Goal: Information Seeking & Learning: Check status

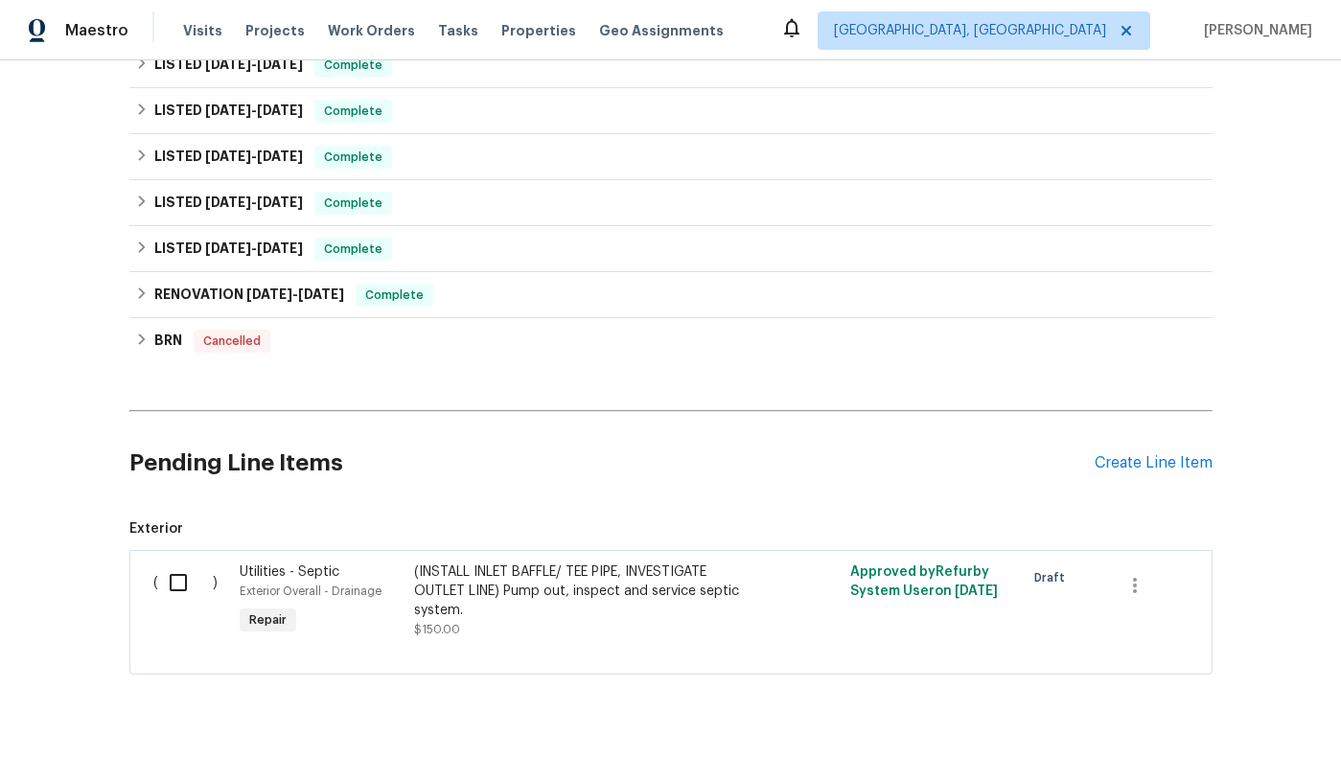
scroll to position [609, 0]
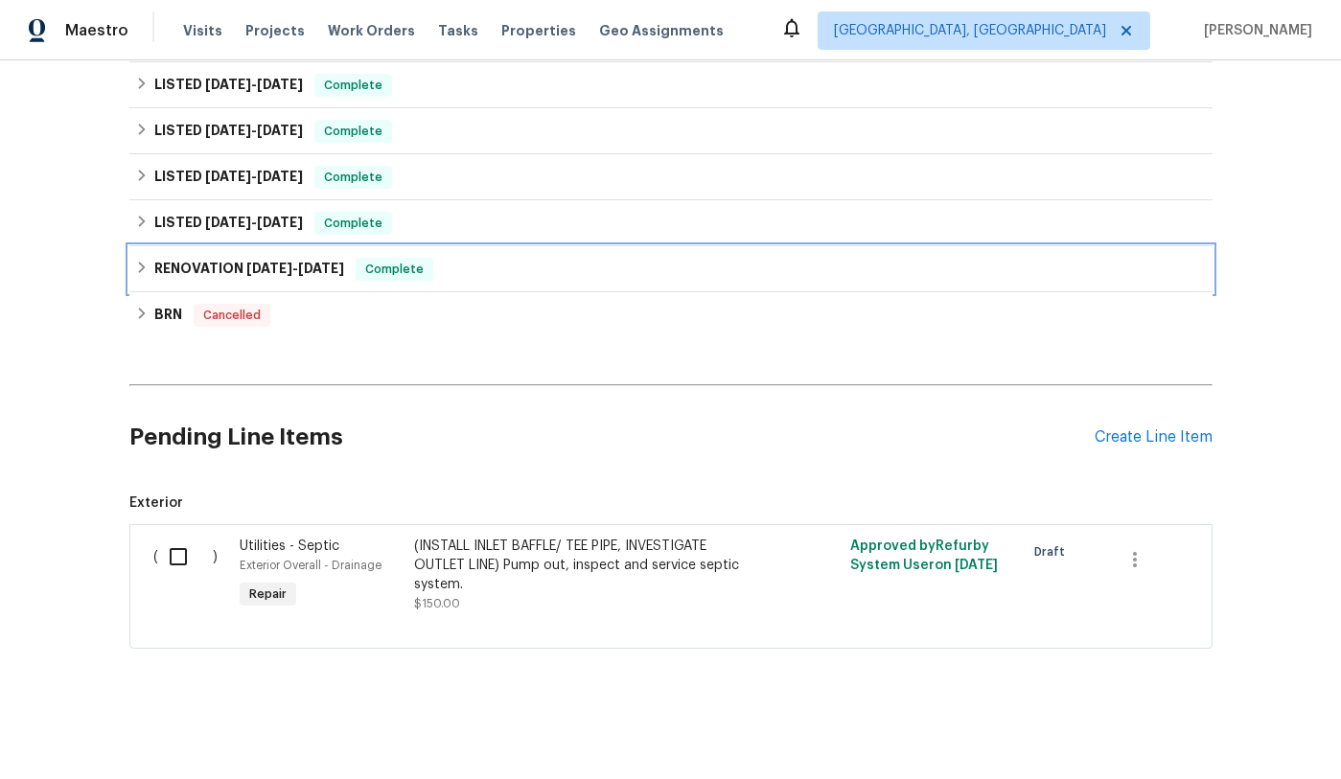
click at [136, 269] on icon at bounding box center [141, 267] width 13 height 13
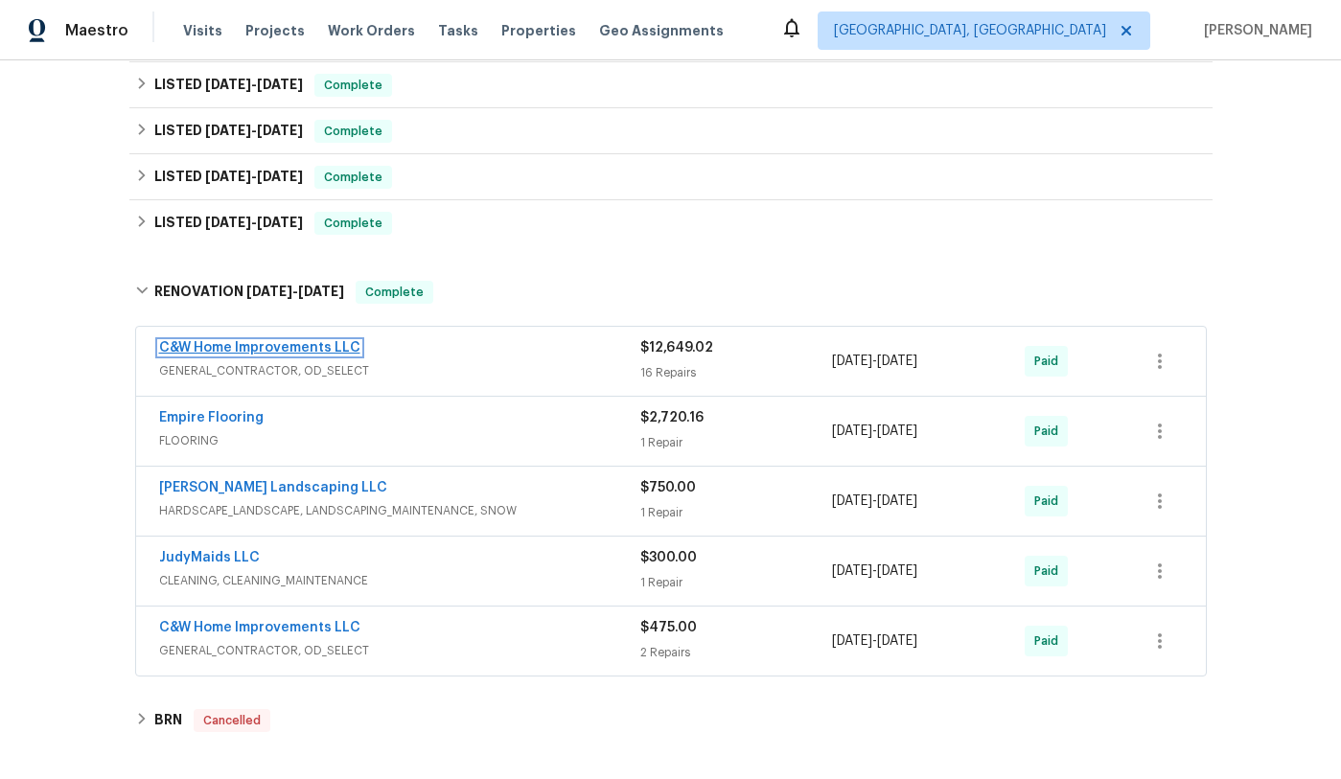
click at [264, 351] on link "C&W Home Improvements LLC" at bounding box center [259, 347] width 201 height 13
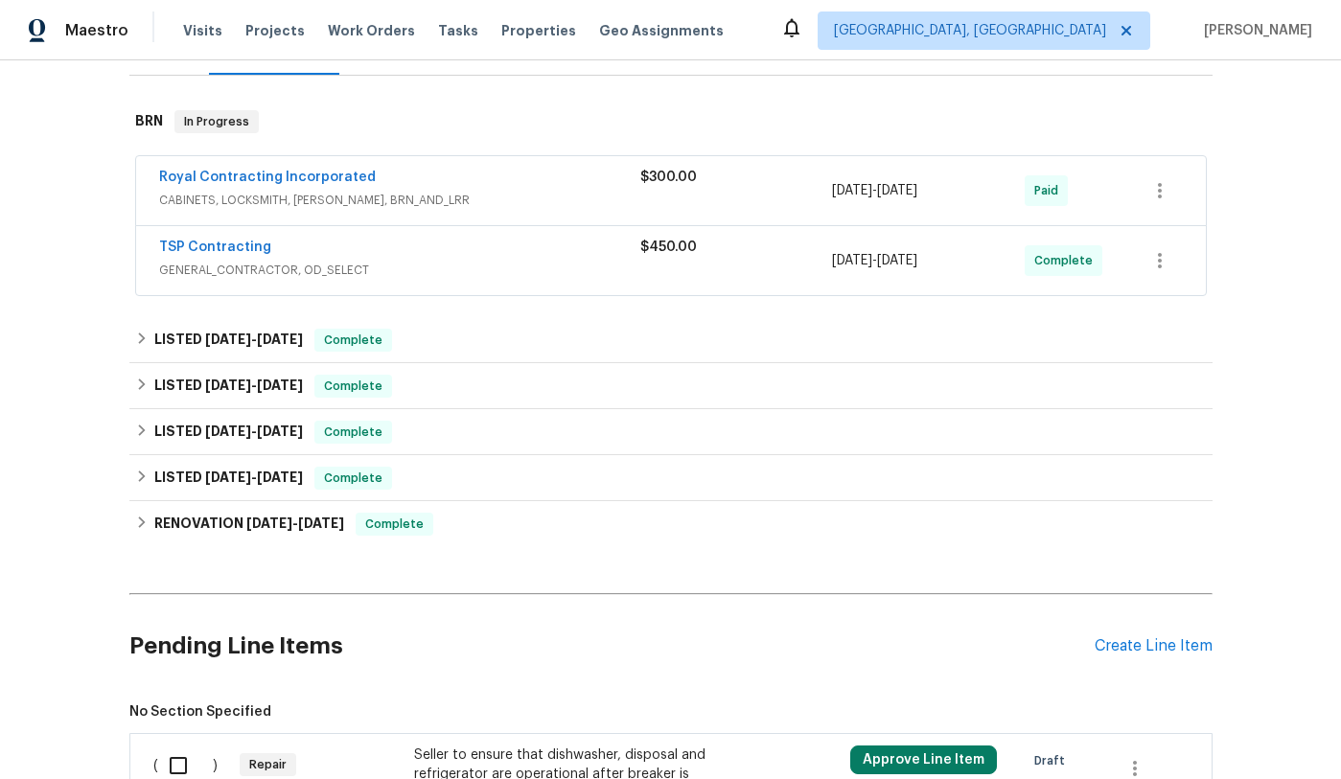
scroll to position [433, 0]
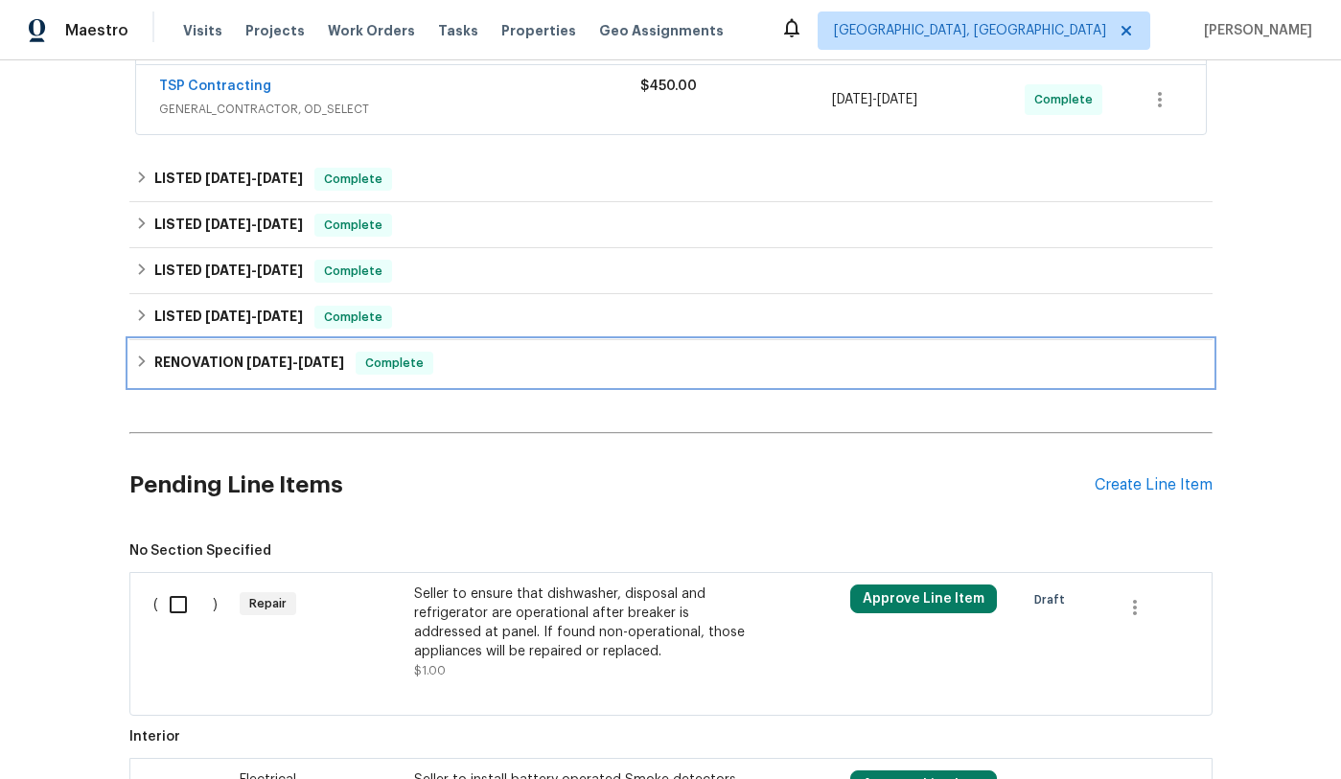
click at [136, 360] on icon at bounding box center [141, 361] width 13 height 13
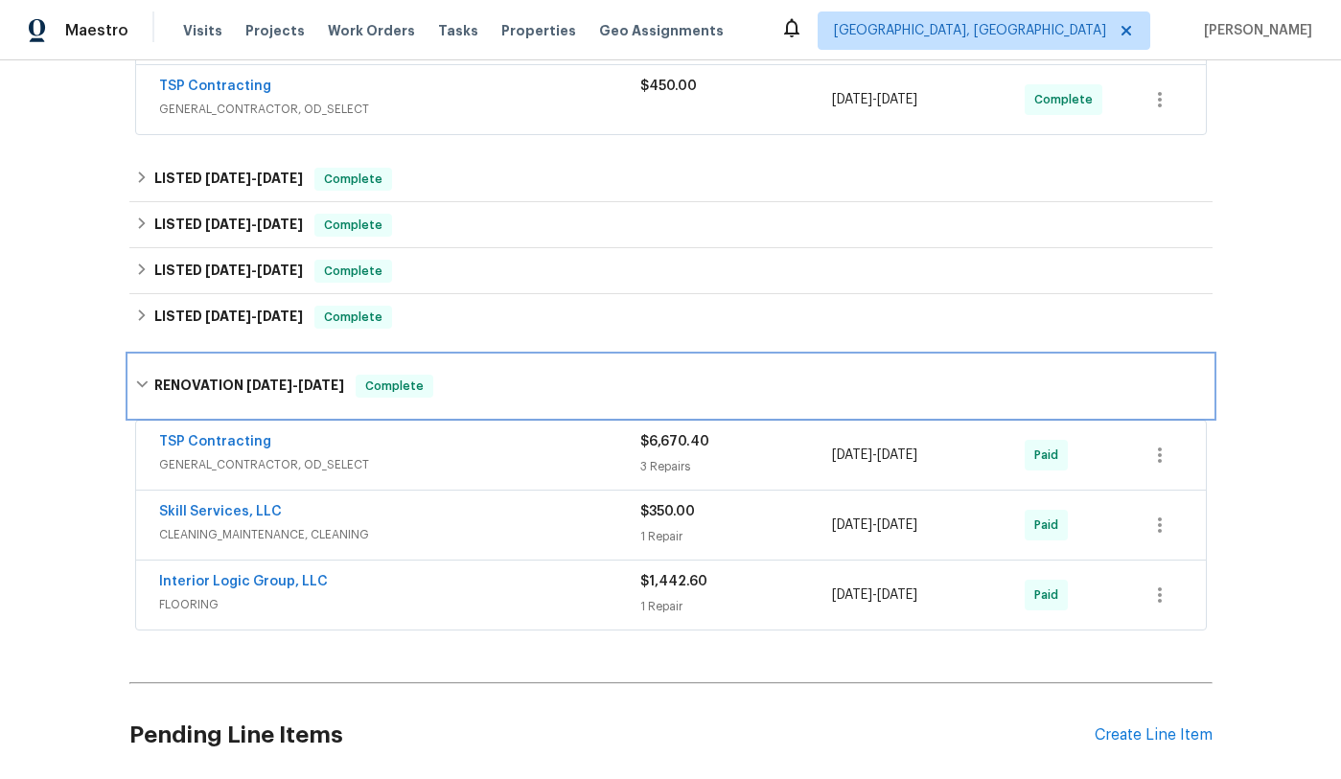
scroll to position [434, 0]
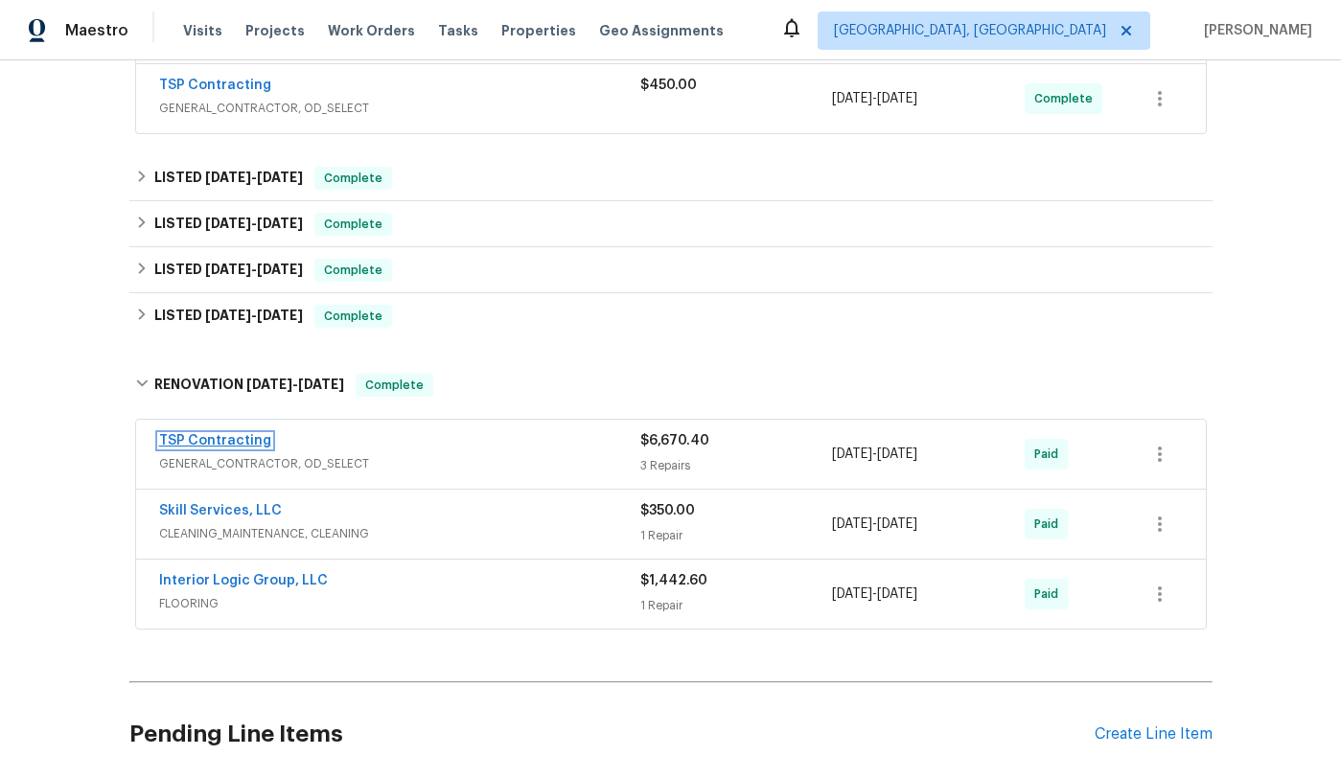
click at [235, 439] on link "TSP Contracting" at bounding box center [215, 440] width 112 height 13
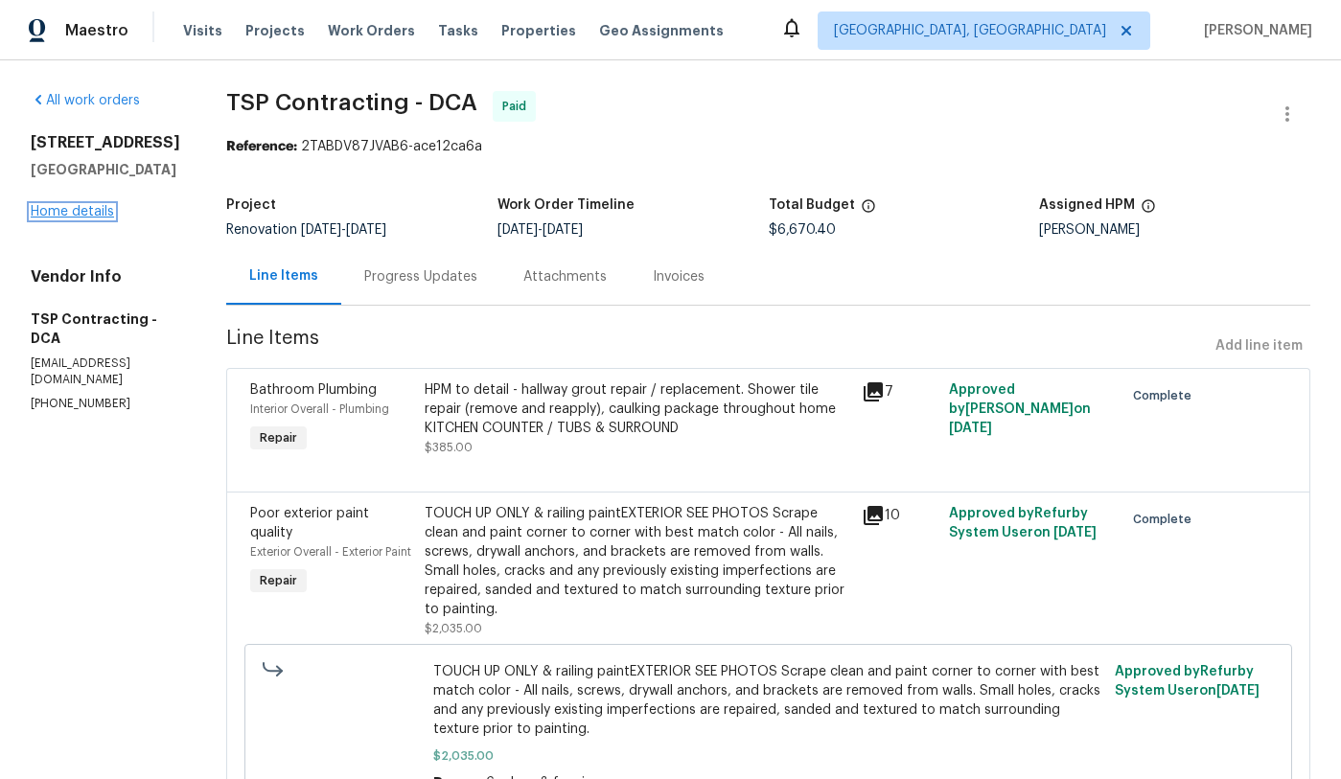
click at [93, 218] on link "Home details" at bounding box center [72, 211] width 83 height 13
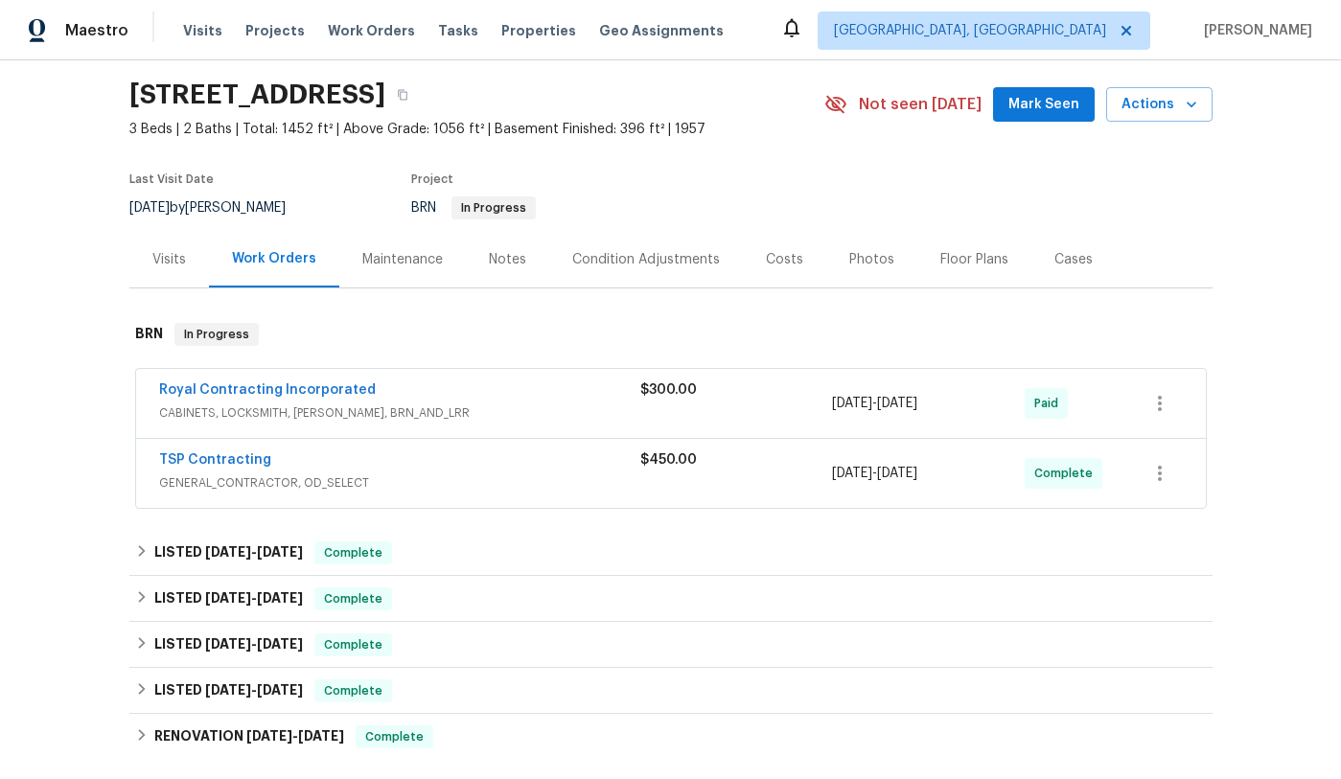
scroll to position [69, 0]
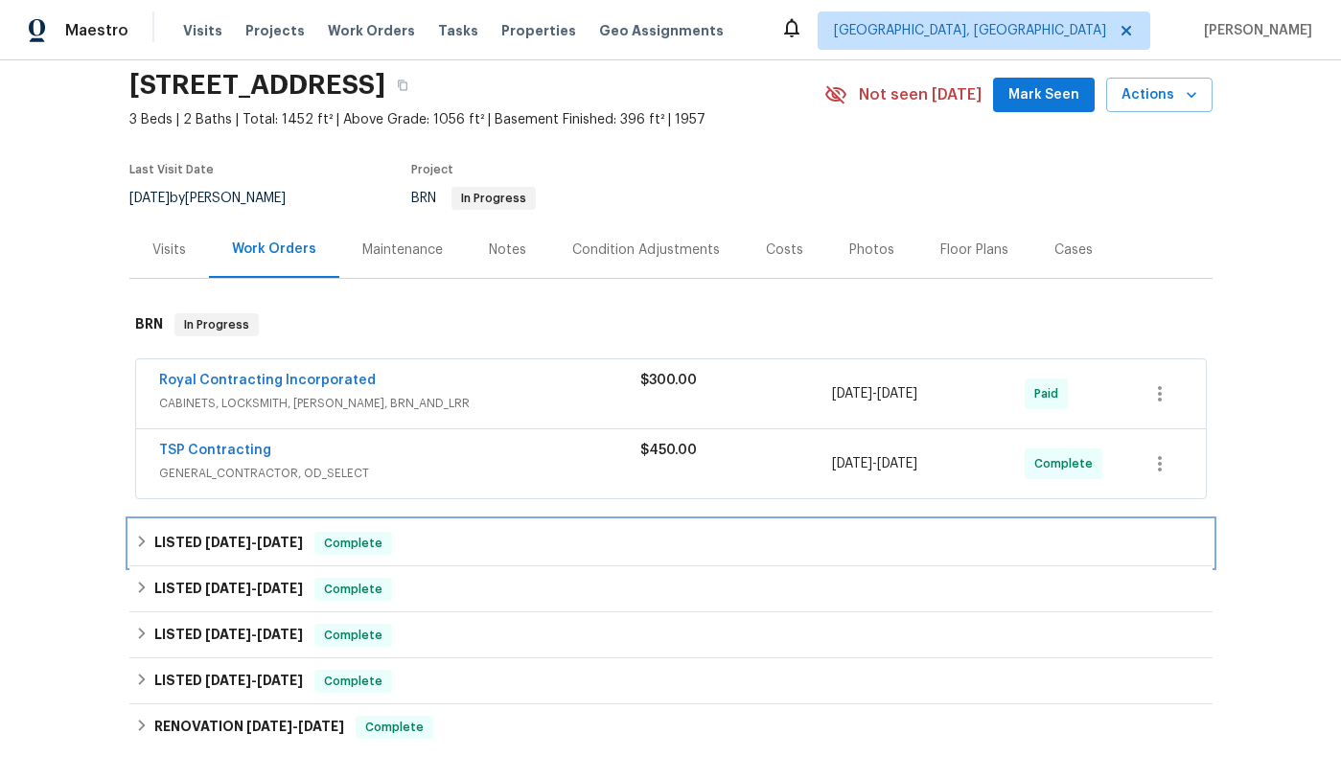
click at [146, 545] on icon at bounding box center [141, 541] width 13 height 13
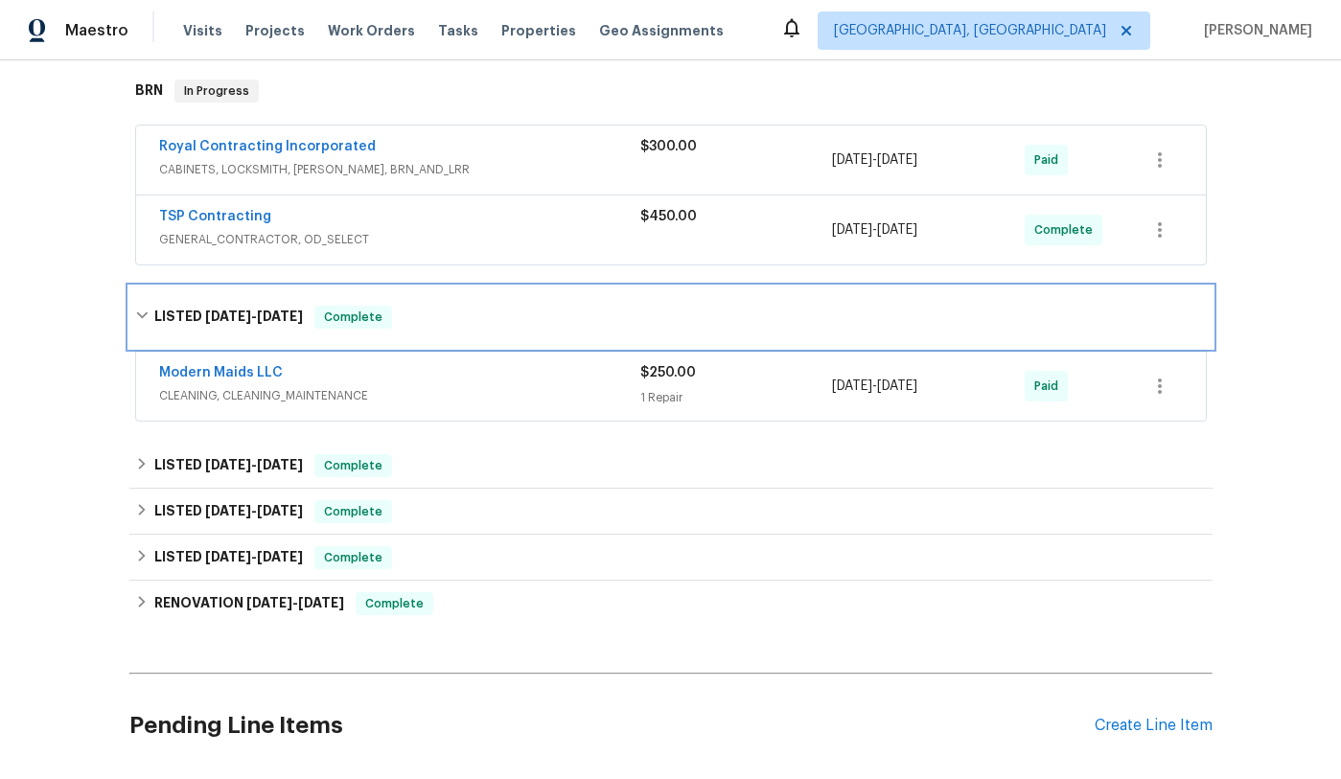
scroll to position [307, 0]
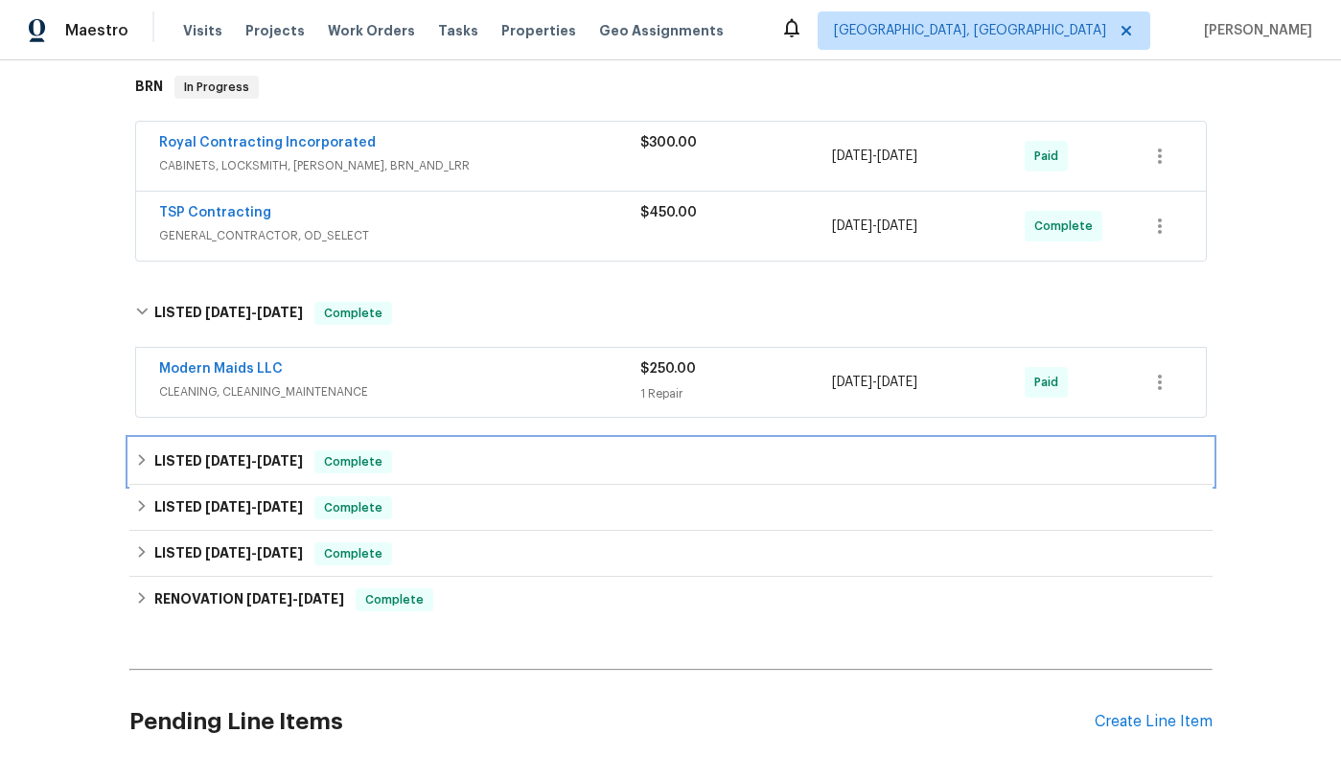
click at [148, 461] on icon at bounding box center [141, 459] width 13 height 13
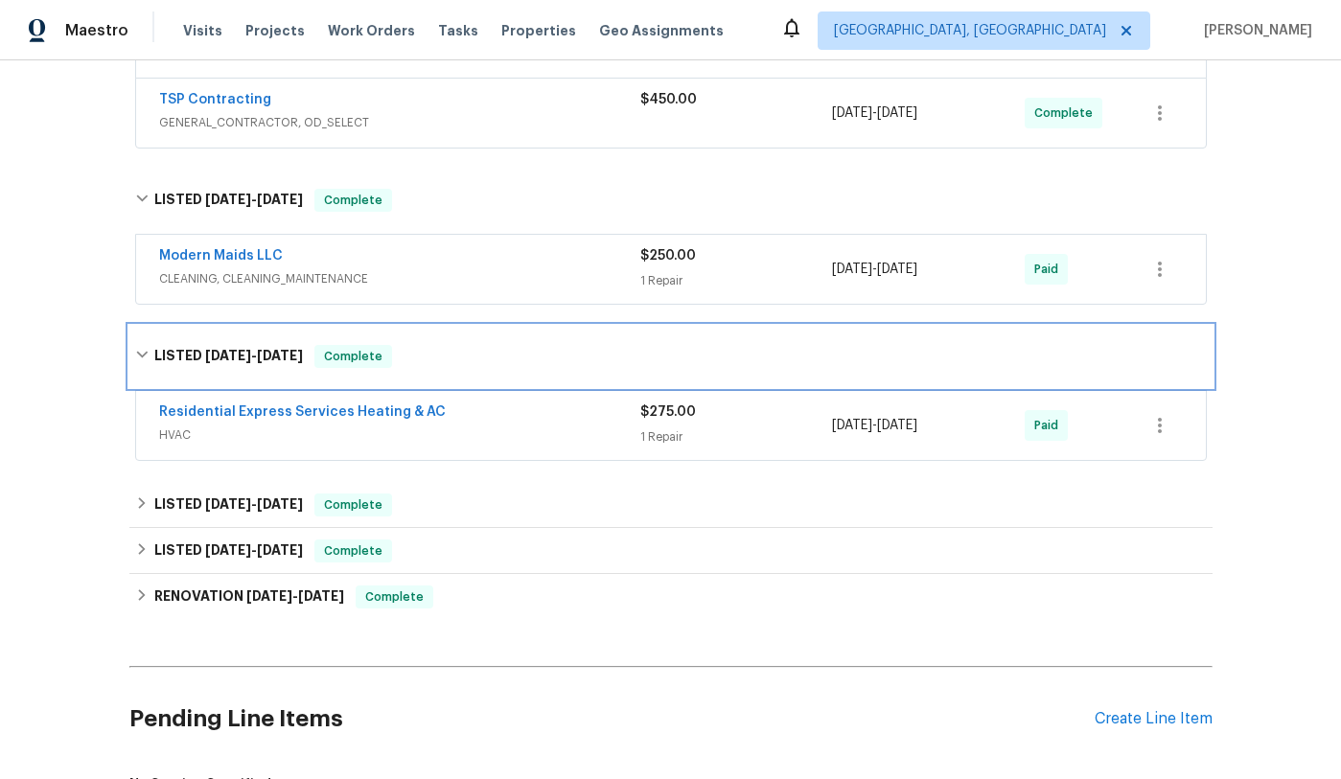
scroll to position [418, 0]
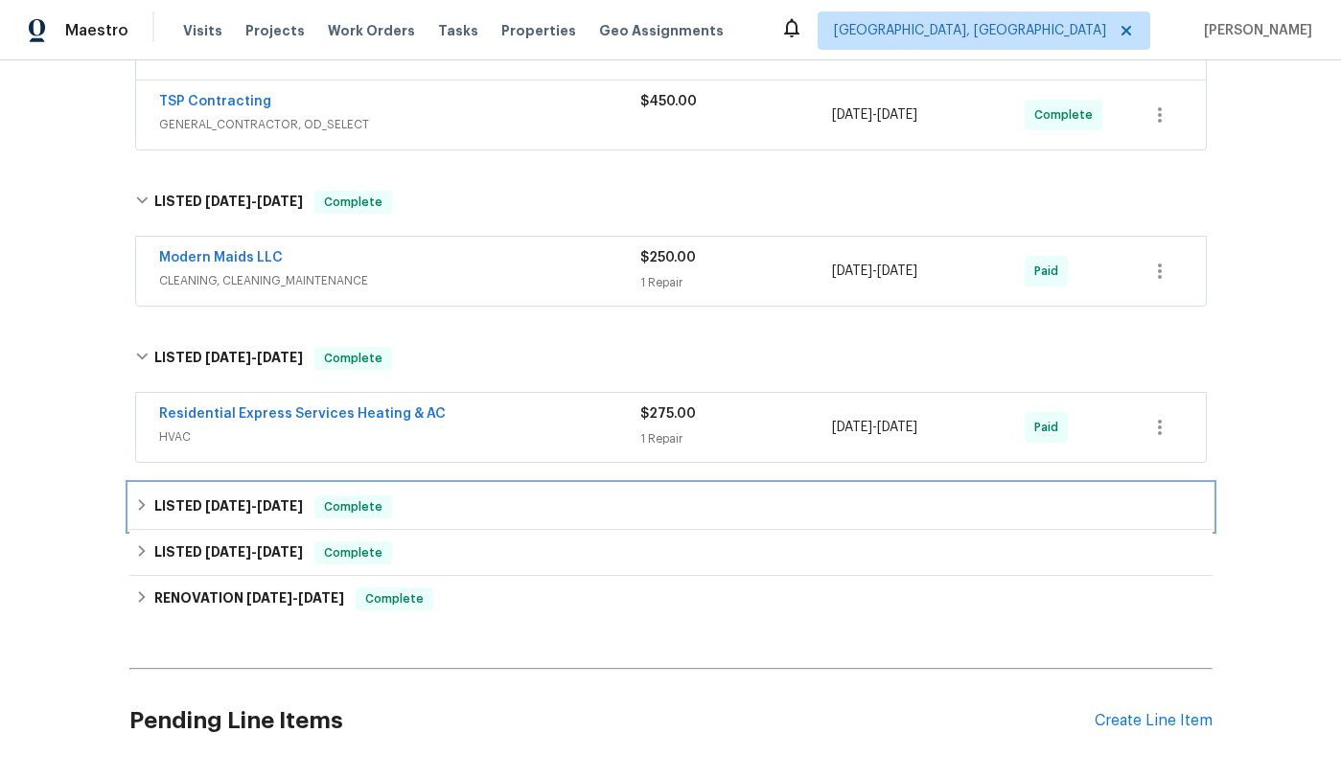
click at [148, 505] on icon at bounding box center [141, 504] width 13 height 13
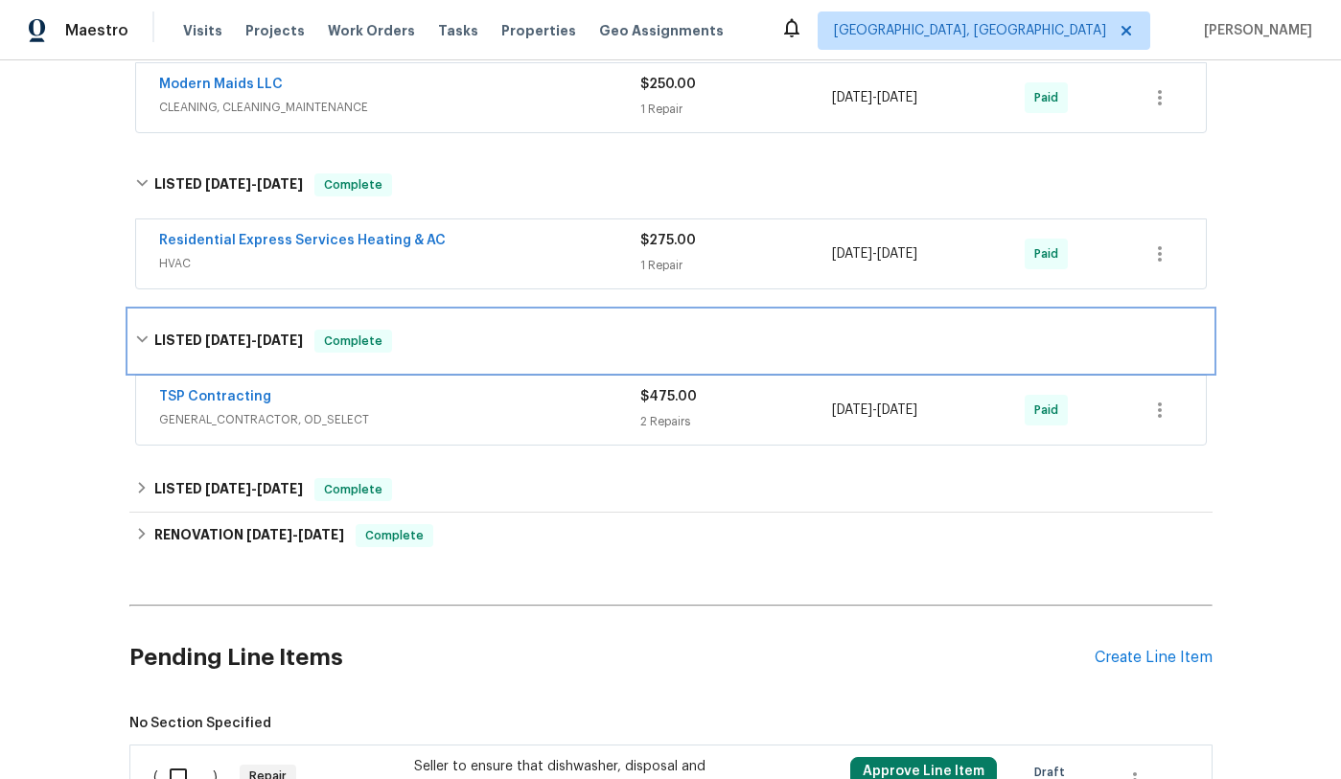
scroll to position [627, 0]
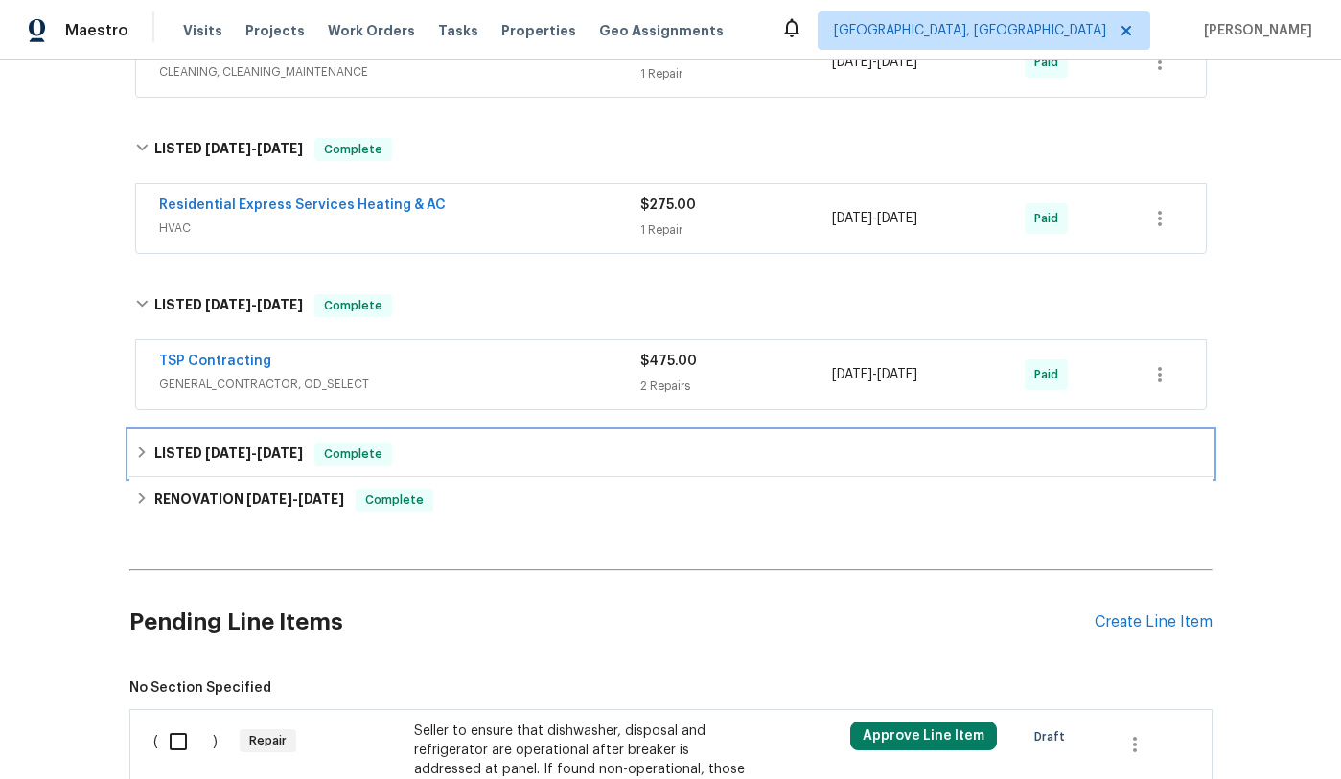
click at [145, 453] on icon at bounding box center [141, 452] width 13 height 13
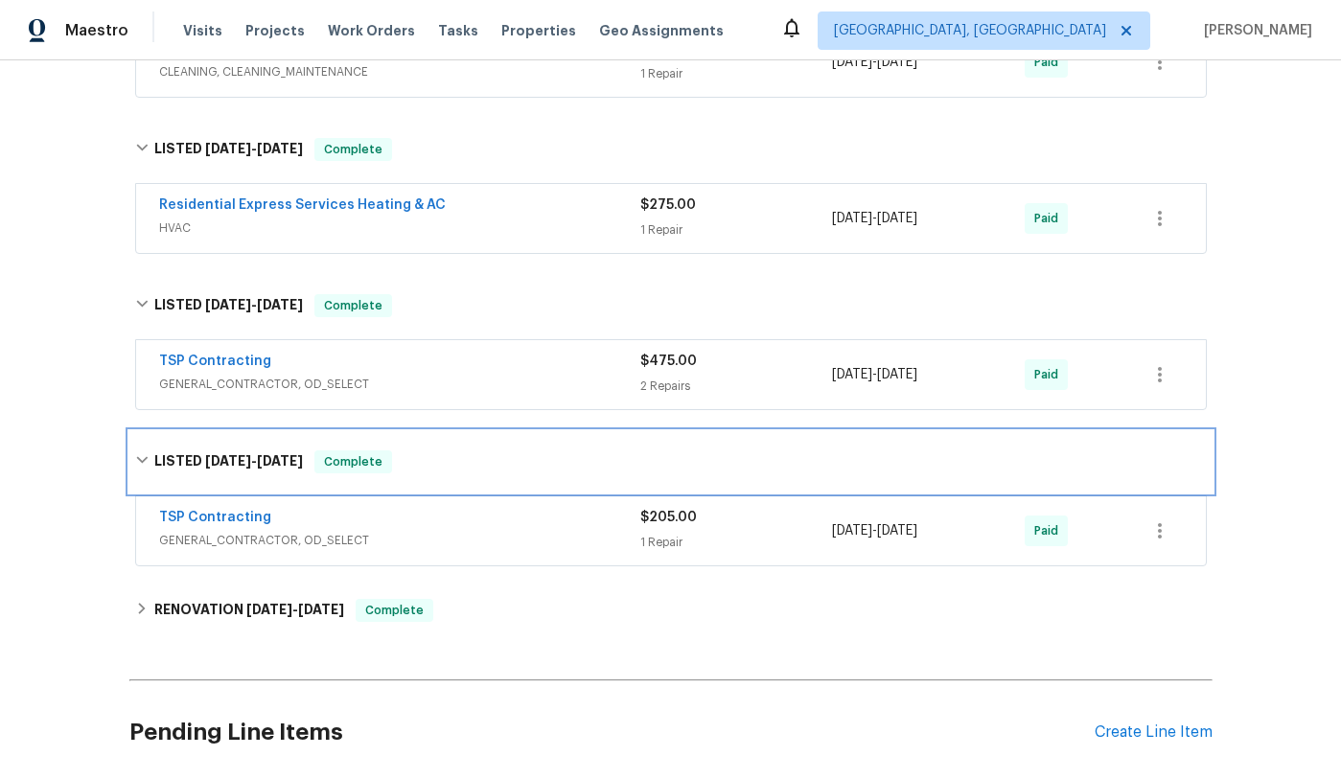
scroll to position [736, 0]
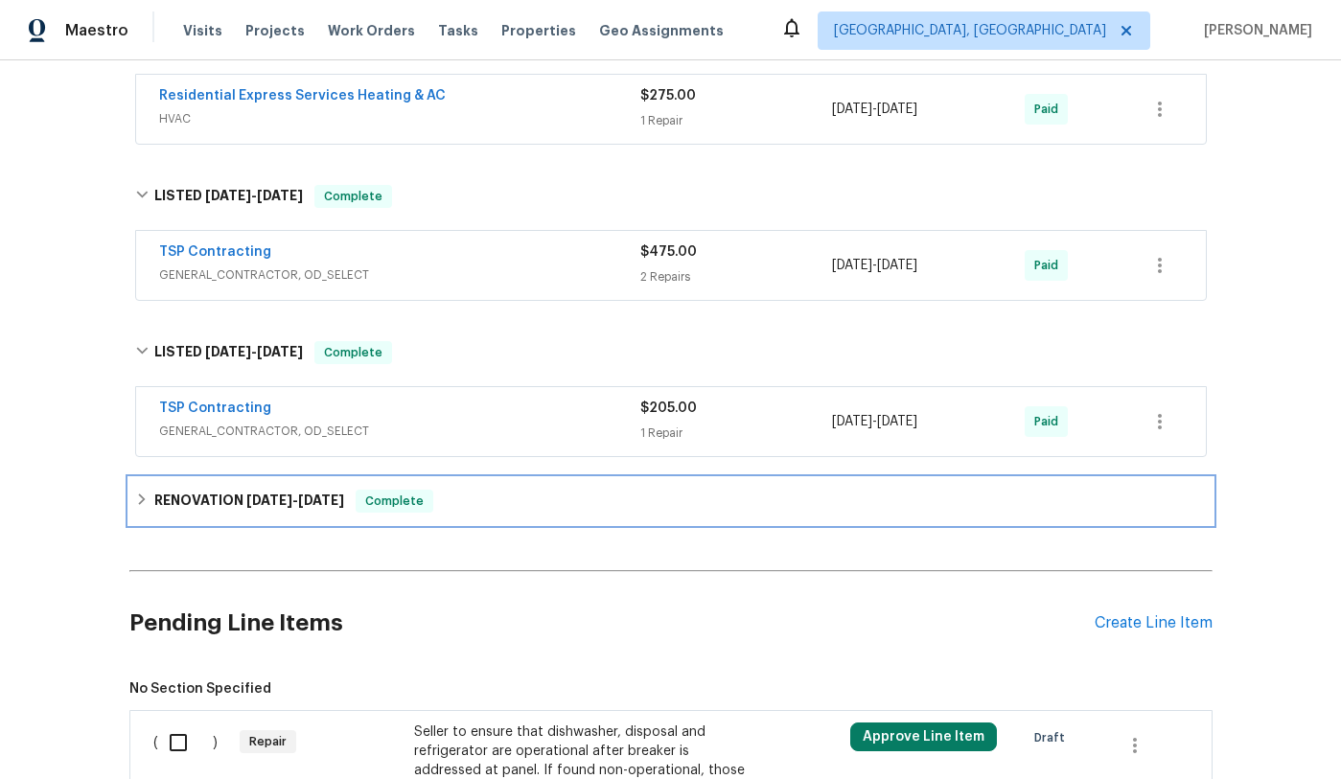
click at [139, 495] on icon at bounding box center [141, 499] width 7 height 11
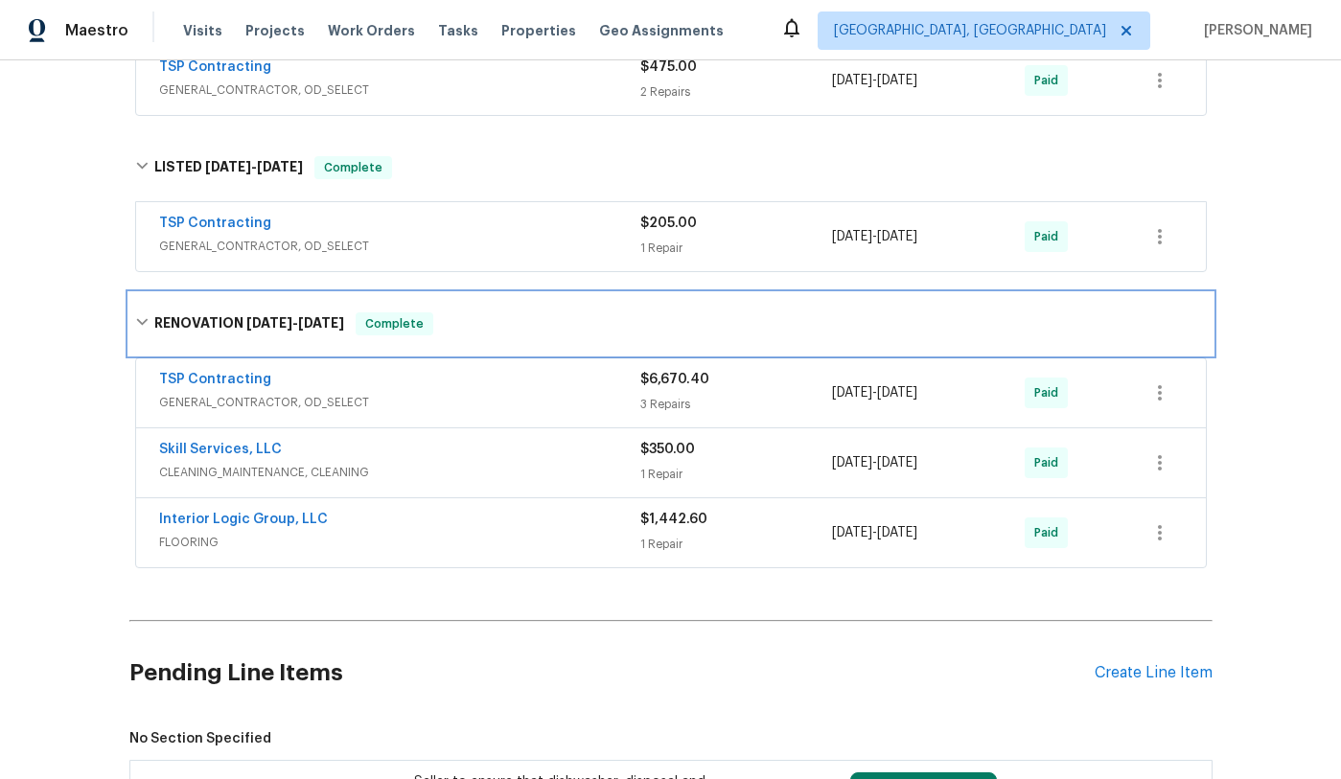
scroll to position [922, 0]
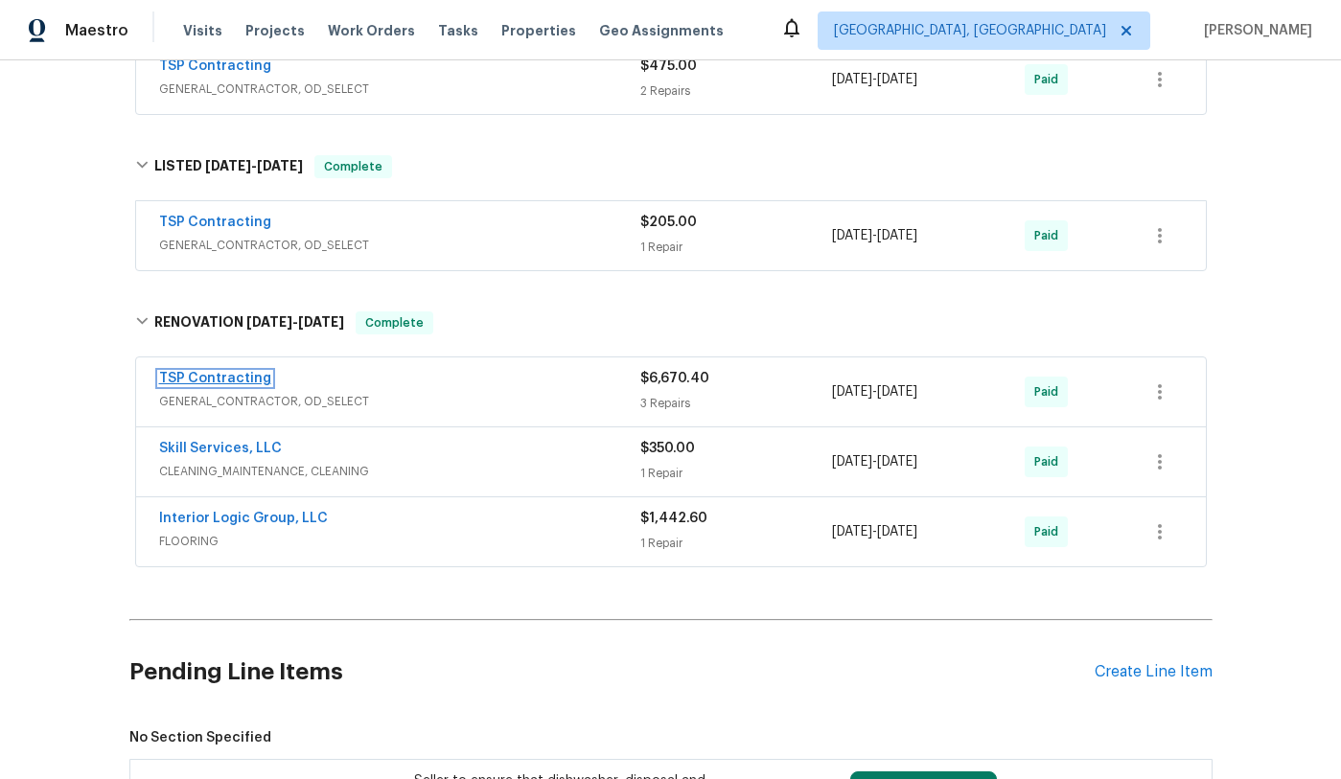
click at [250, 381] on link "TSP Contracting" at bounding box center [215, 378] width 112 height 13
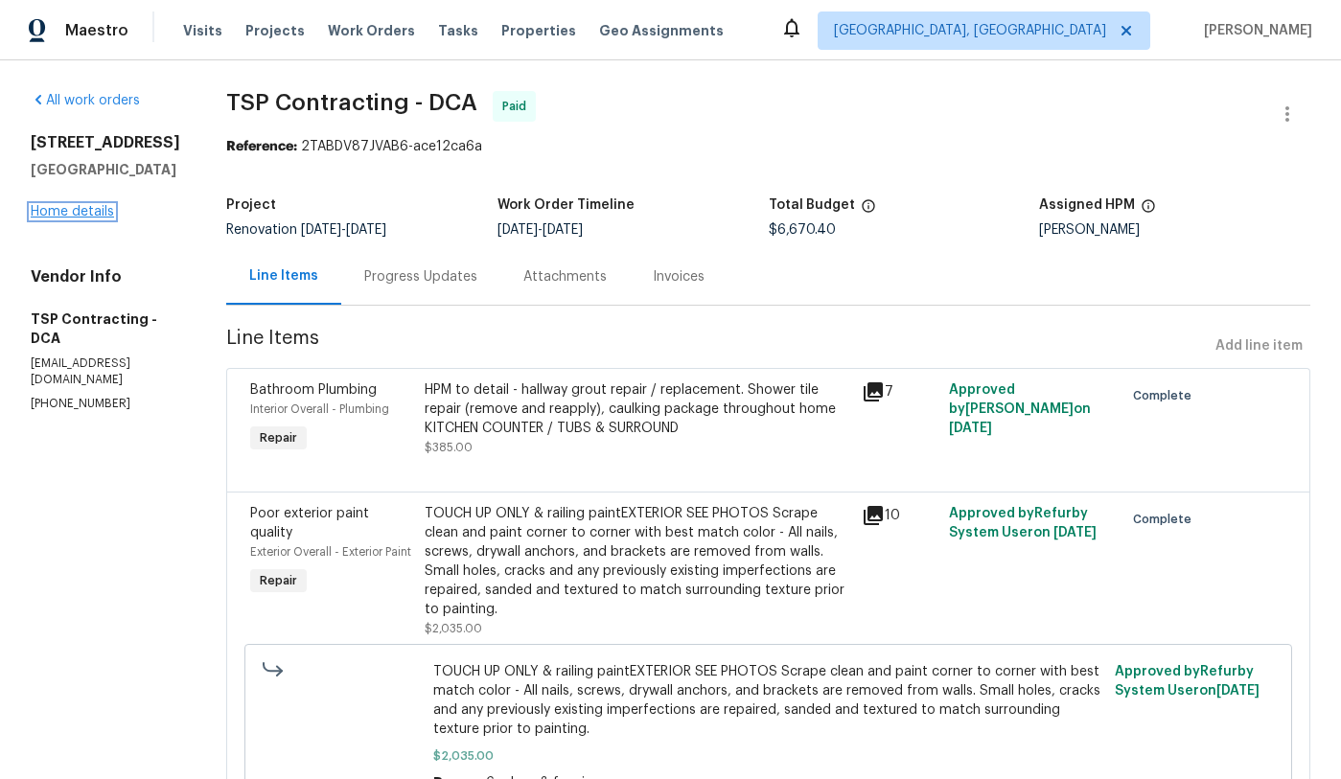
click at [54, 218] on link "Home details" at bounding box center [72, 211] width 83 height 13
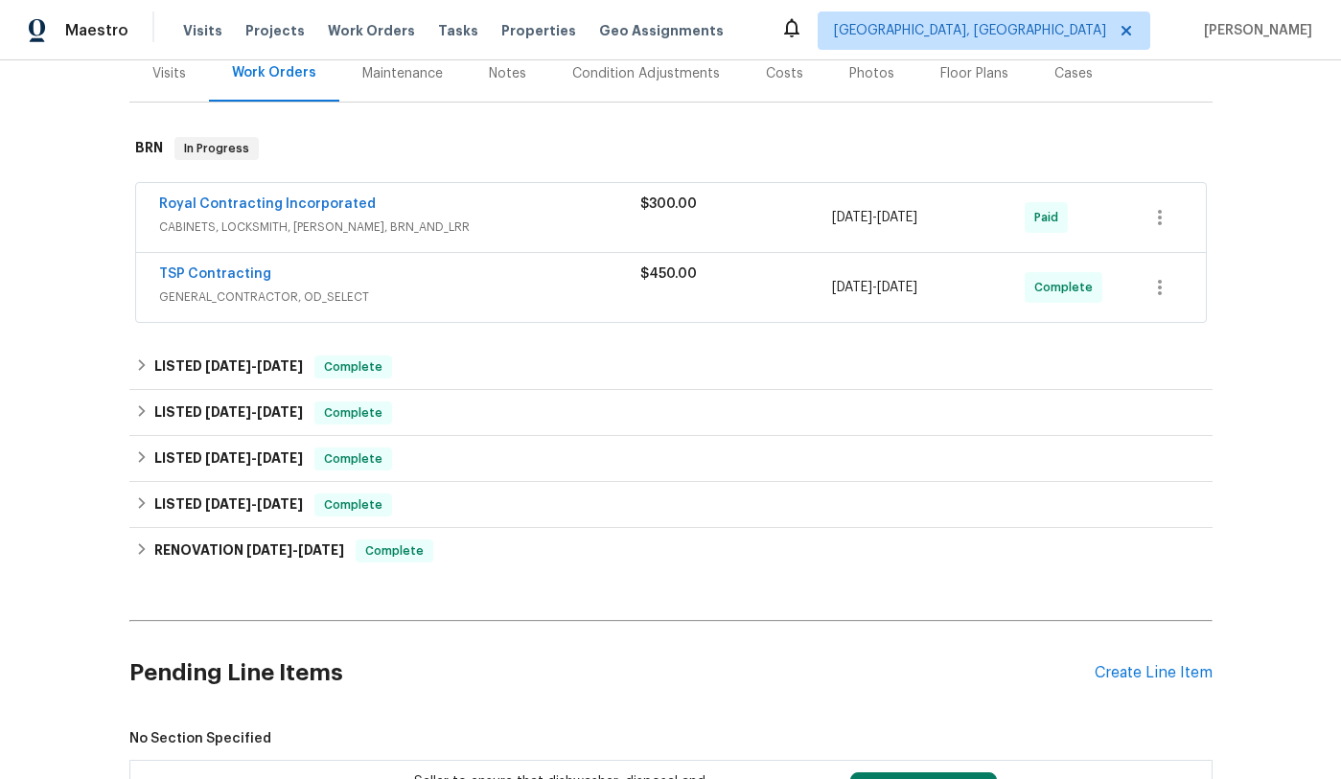
scroll to position [409, 0]
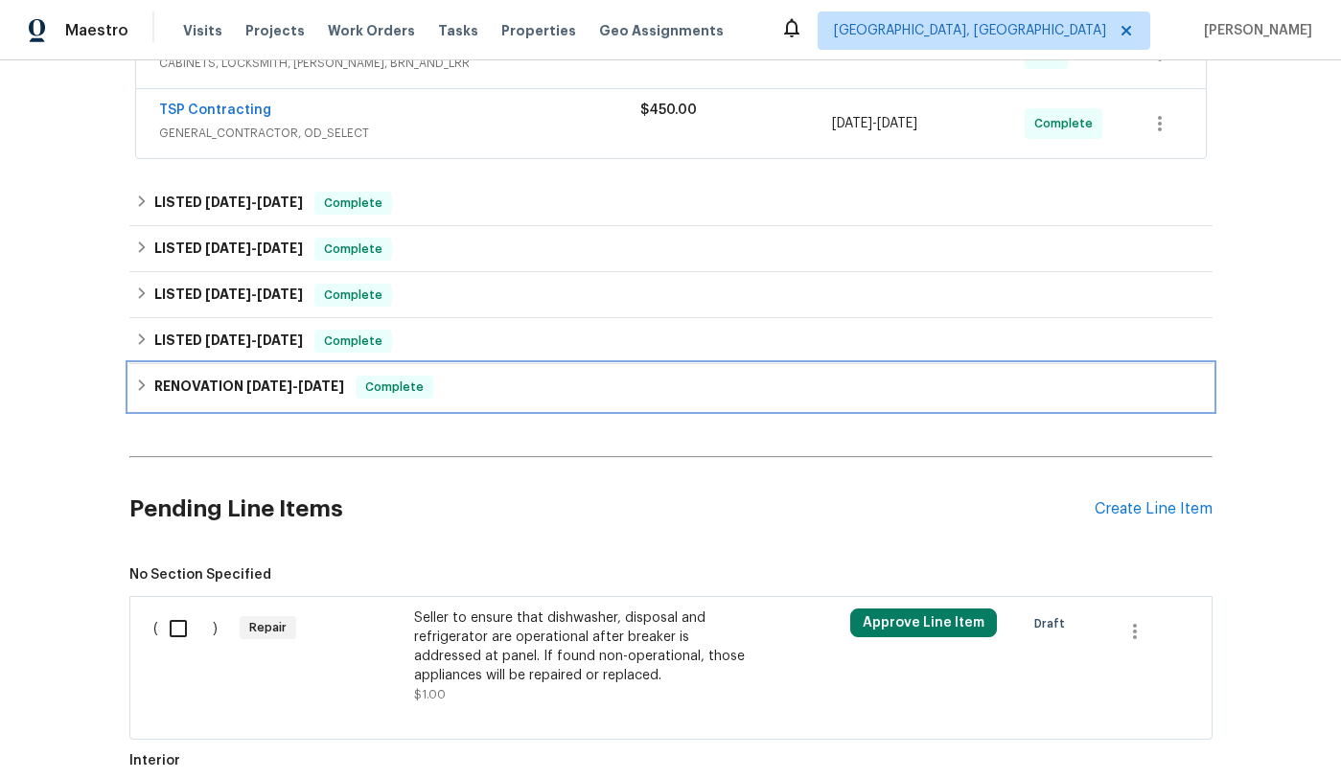
click at [143, 389] on icon at bounding box center [141, 385] width 13 height 13
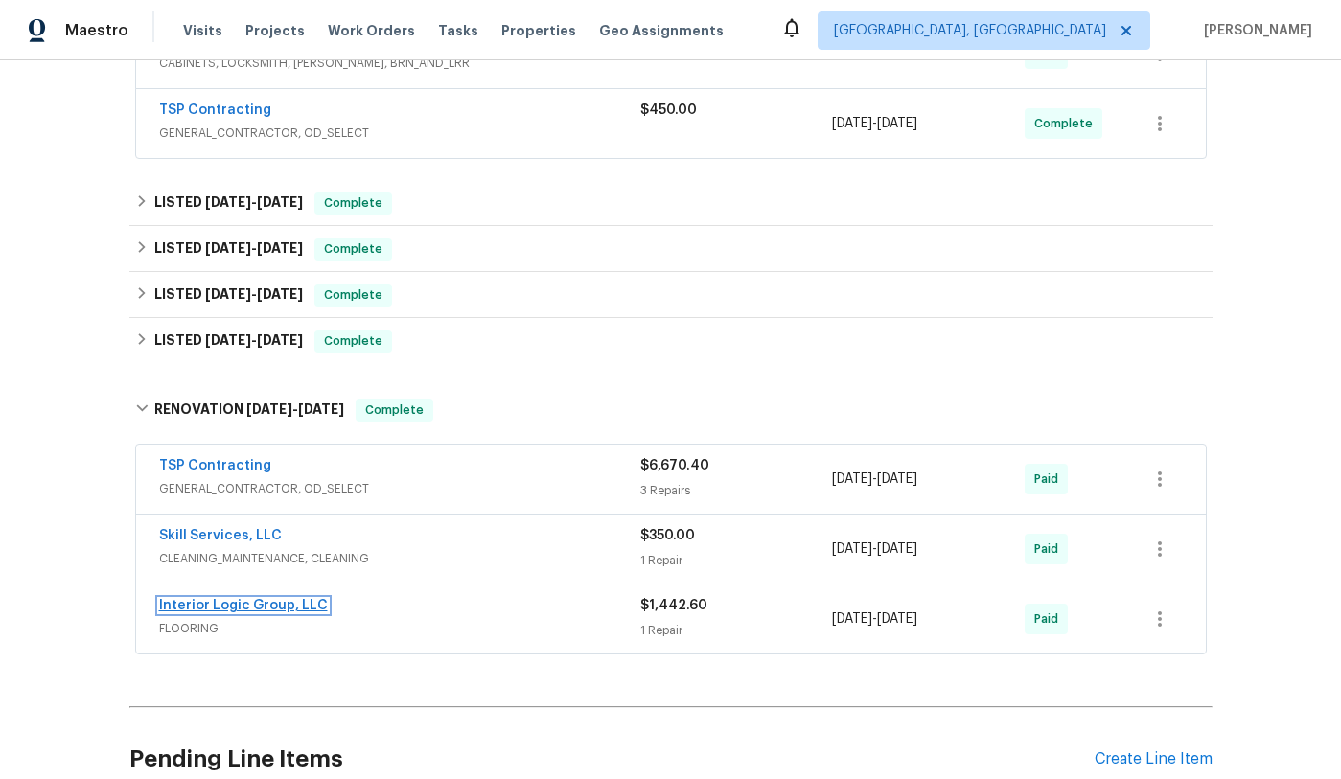
click at [232, 604] on link "Interior Logic Group, LLC" at bounding box center [243, 605] width 169 height 13
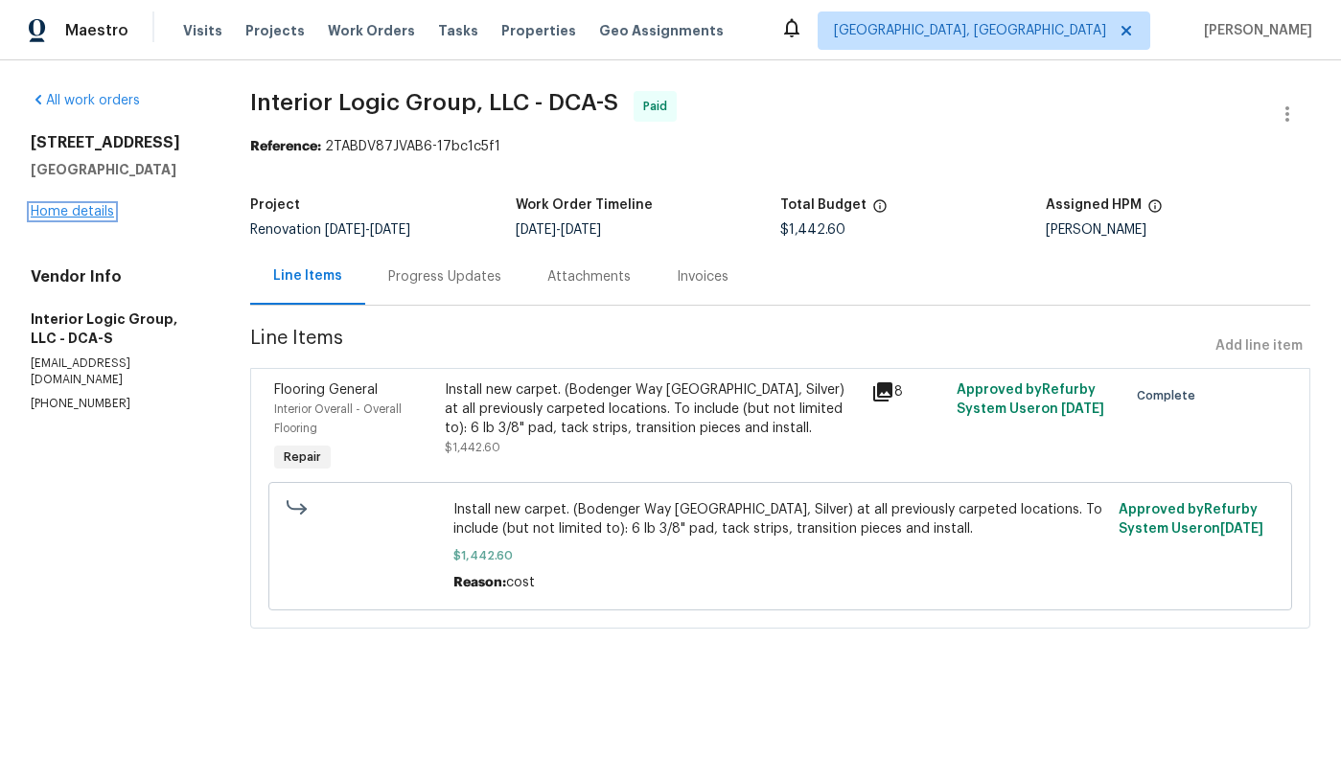
click at [68, 208] on link "Home details" at bounding box center [72, 211] width 83 height 13
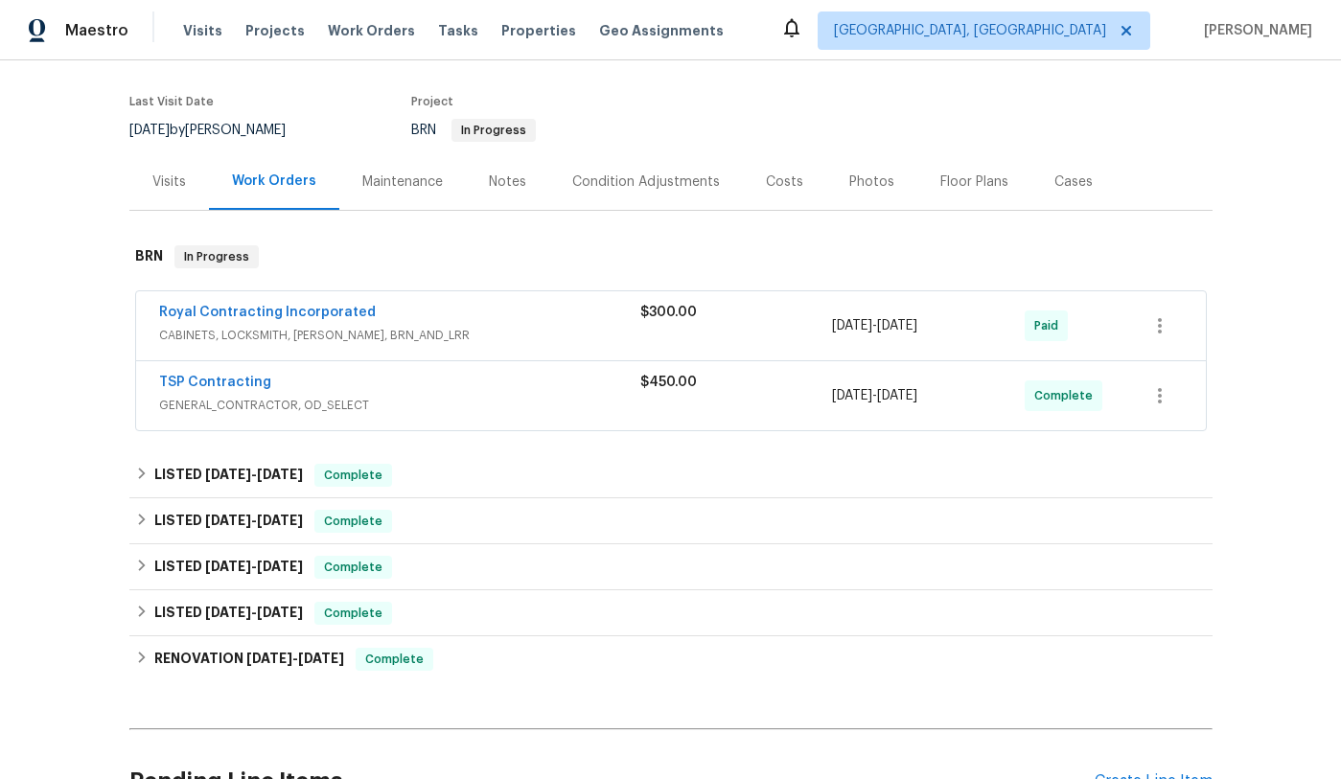
scroll to position [207, 0]
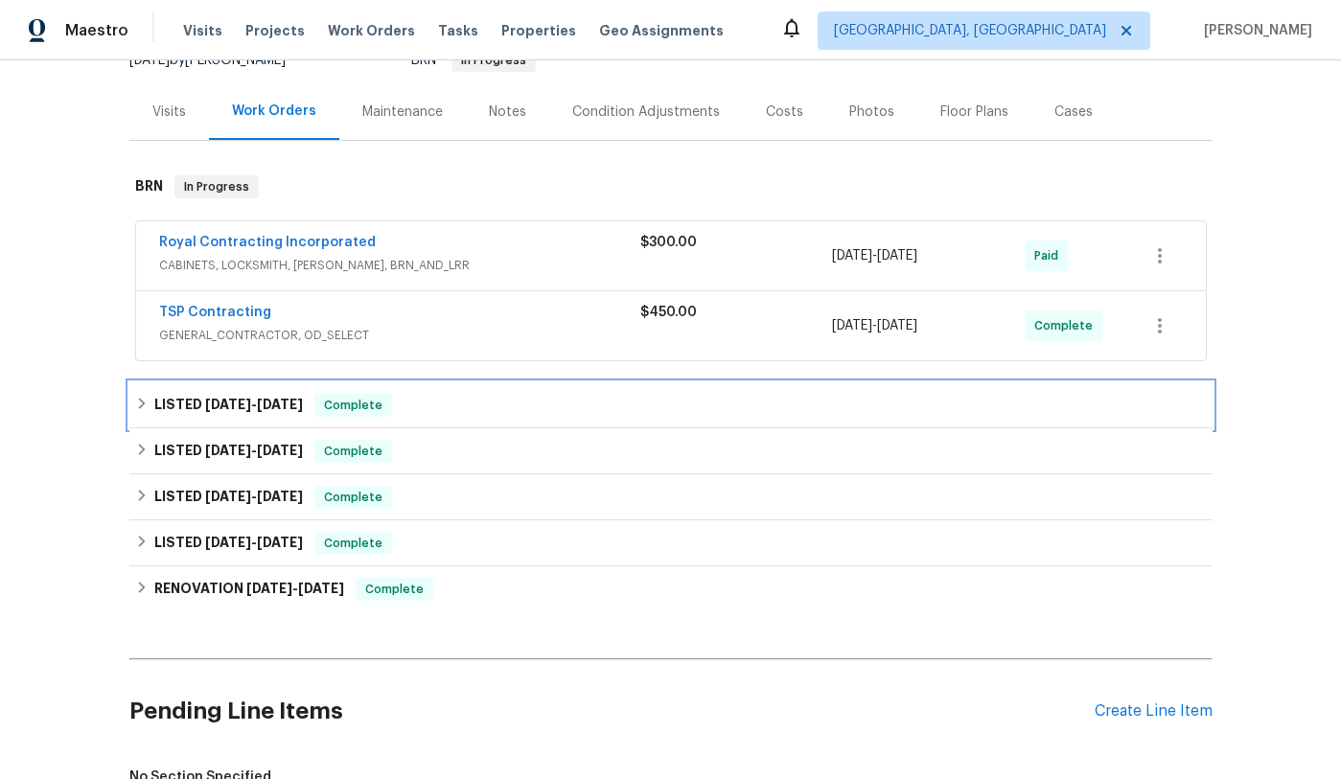
click at [137, 400] on icon at bounding box center [141, 403] width 13 height 13
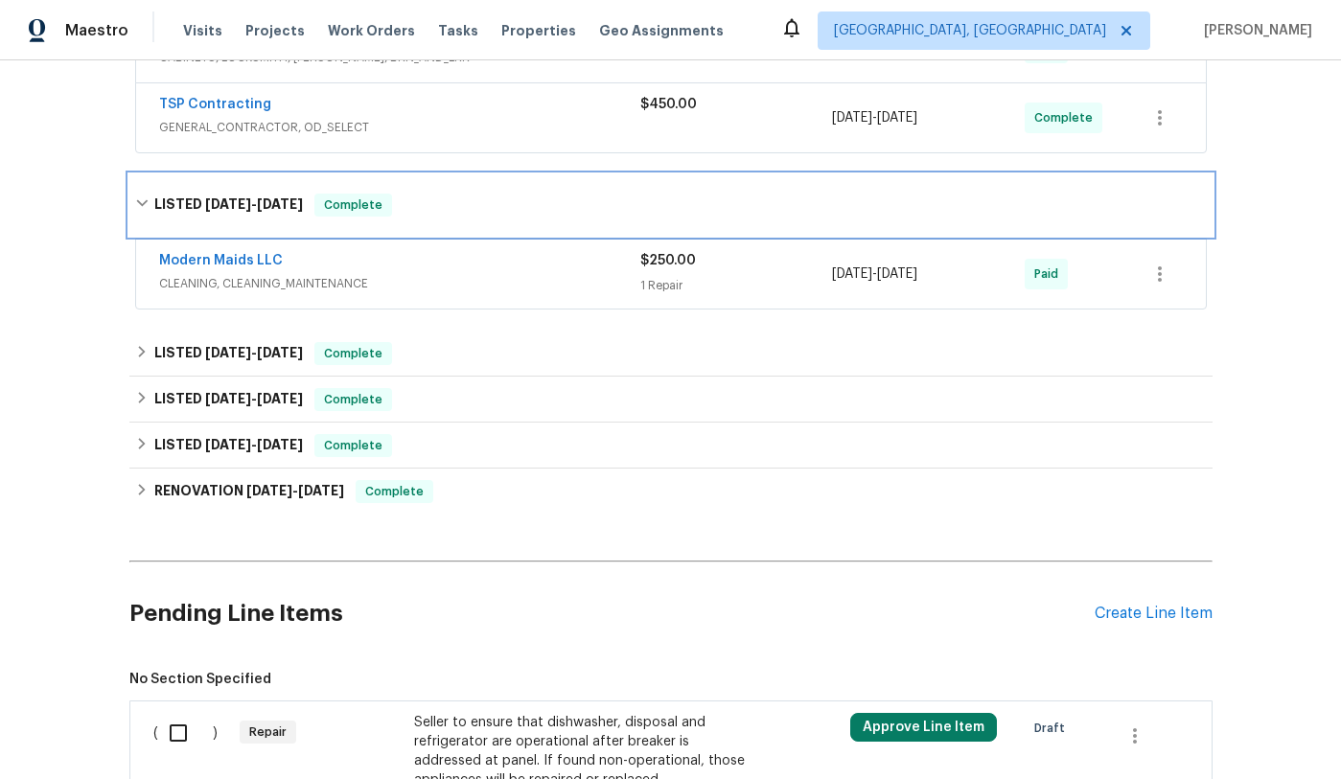
scroll to position [486, 0]
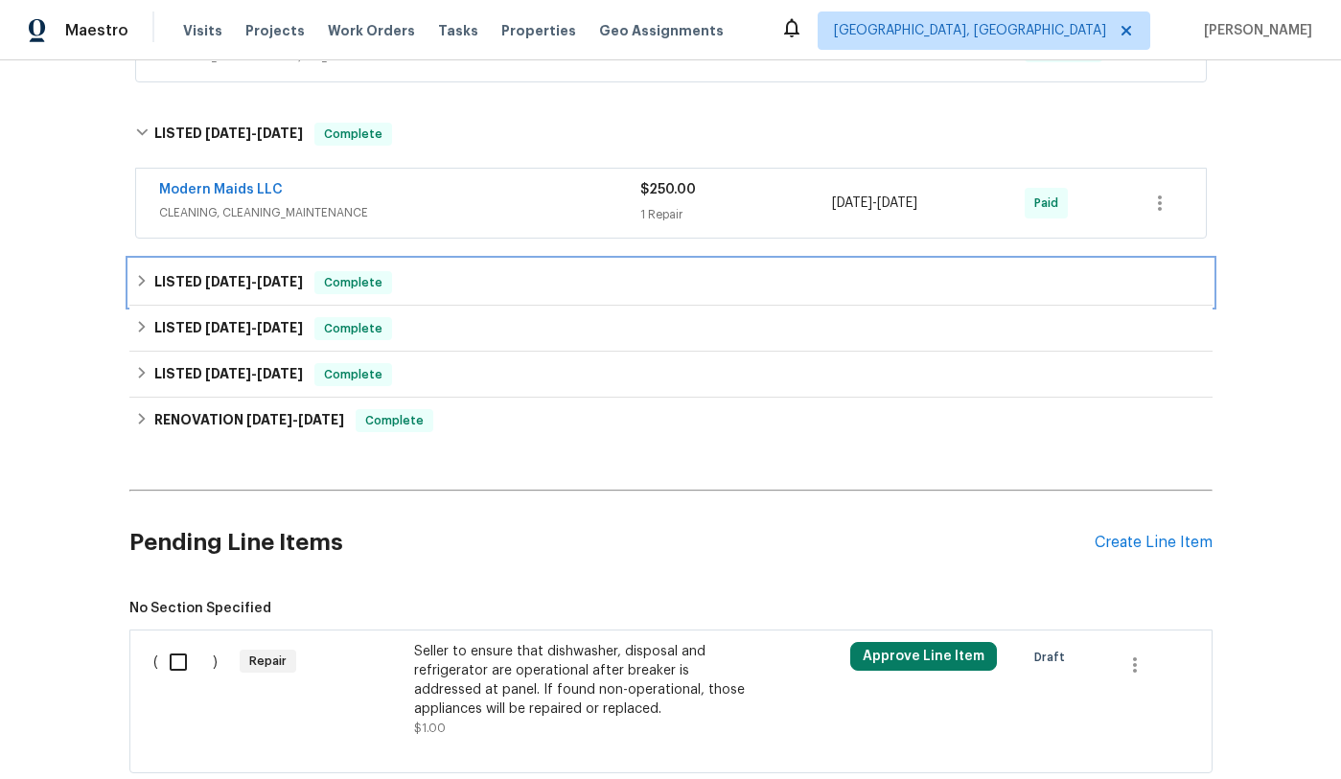
click at [139, 279] on icon at bounding box center [141, 280] width 13 height 13
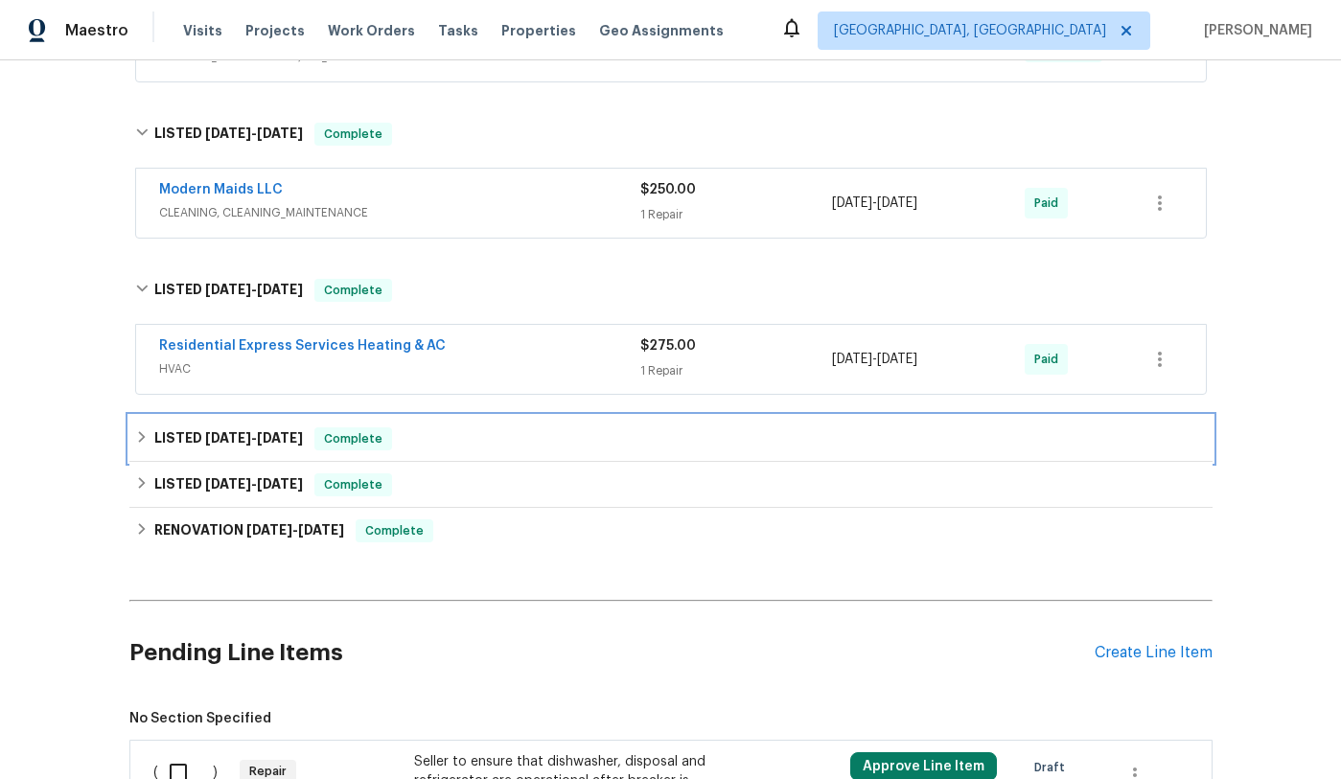
click at [145, 440] on icon at bounding box center [141, 436] width 13 height 13
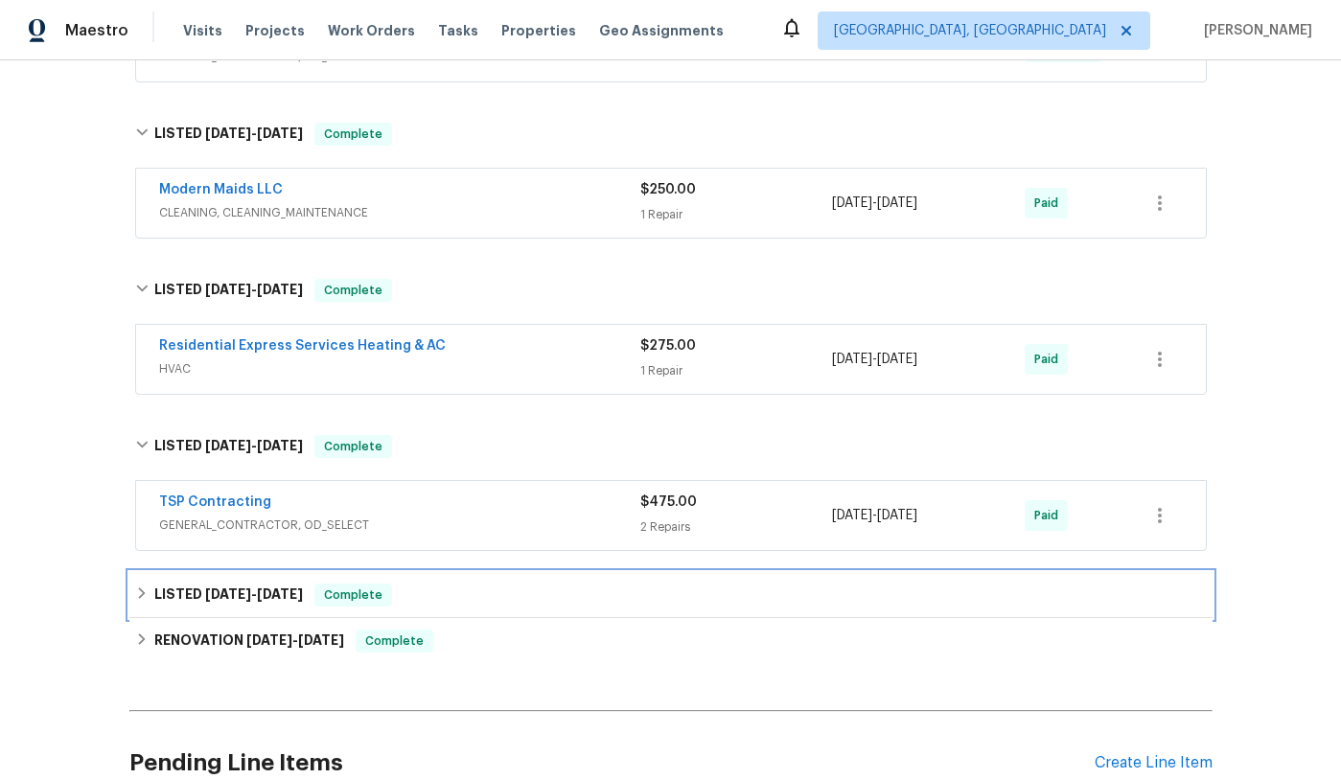
click at [149, 595] on div "LISTED 4/17/25 - 4/18/25 Complete" at bounding box center [670, 595] width 1071 height 23
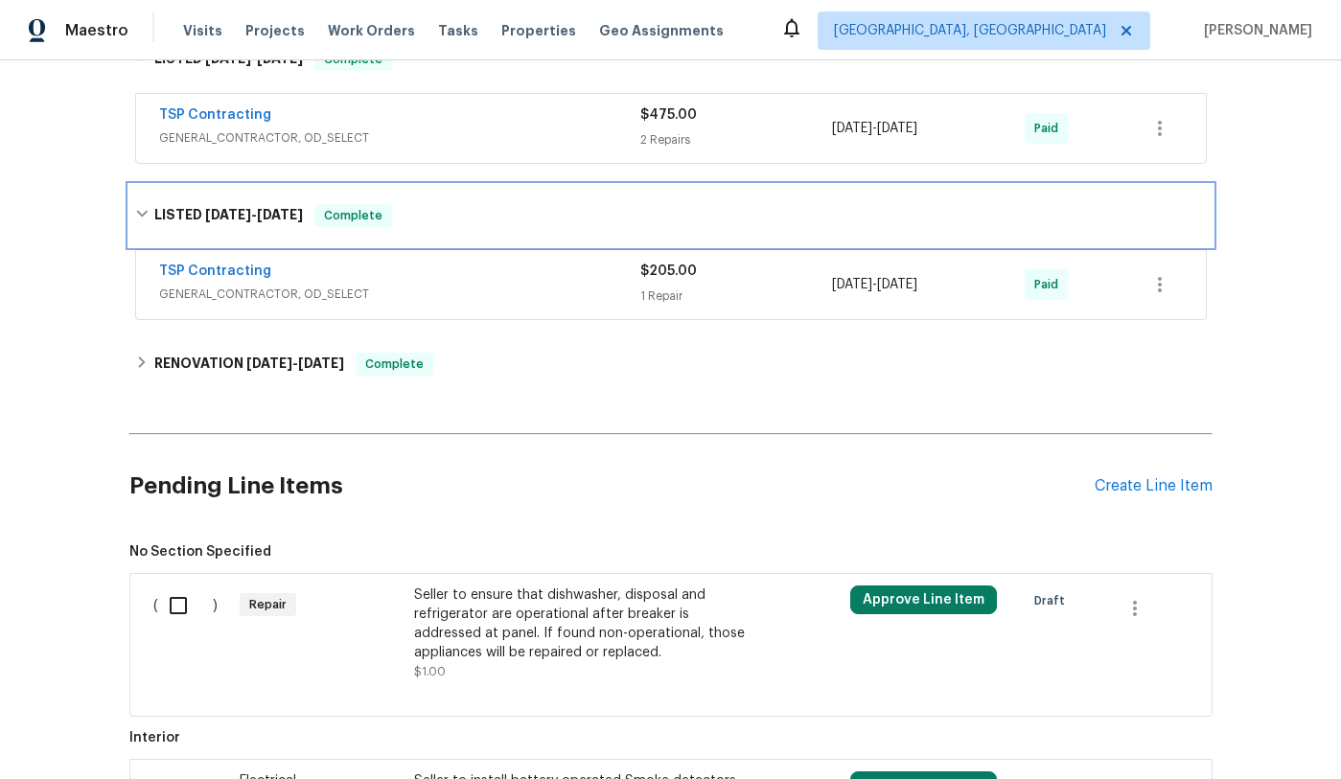
scroll to position [892, 0]
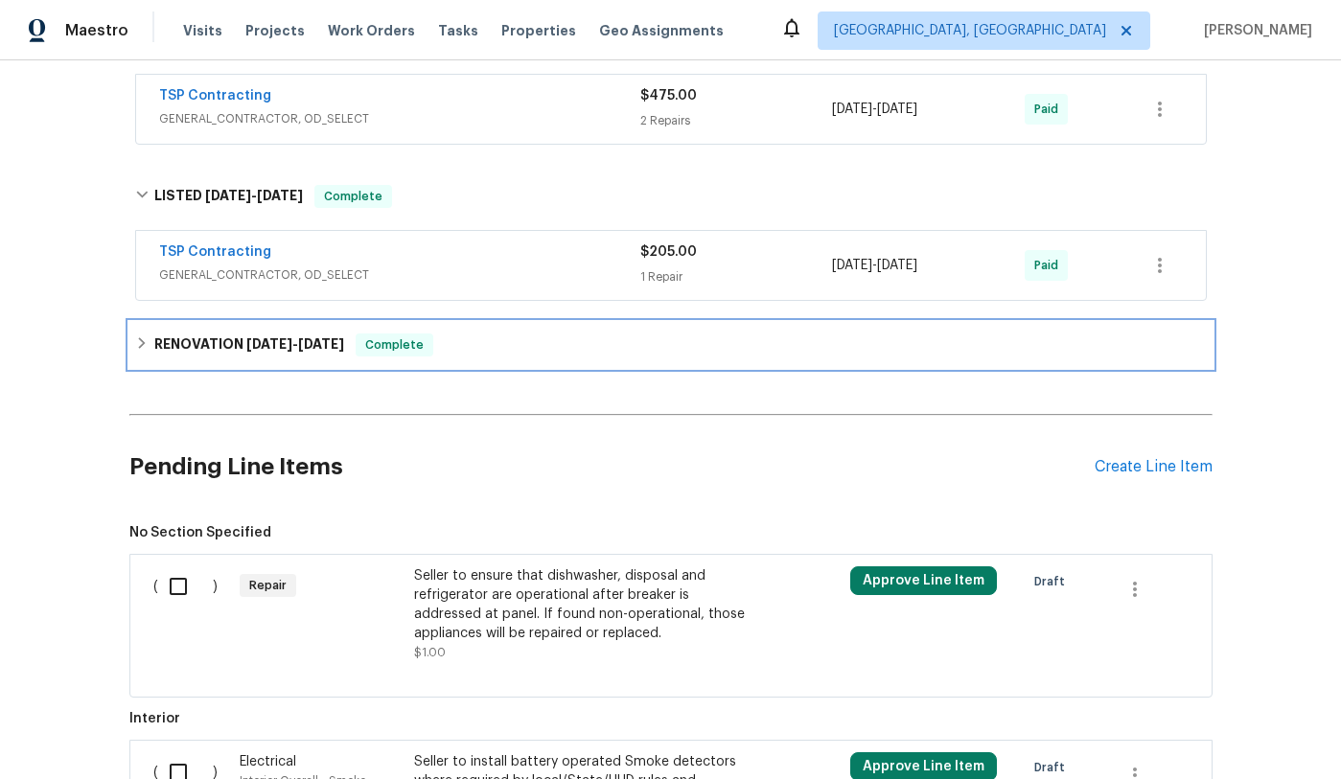
click at [147, 351] on div "RENOVATION 2/28/25 - 3/14/25 Complete" at bounding box center [670, 344] width 1071 height 23
